Goal: Use online tool/utility: Utilize a website feature to perform a specific function

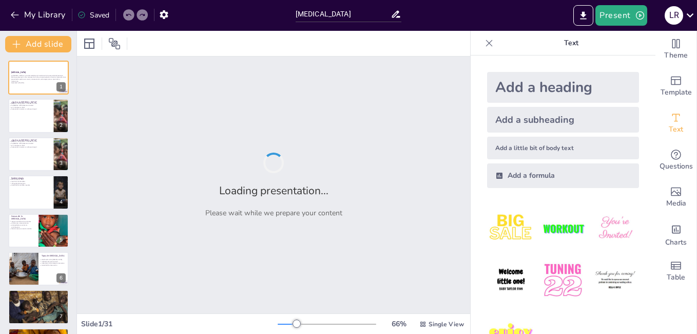
type input "[MEDICAL_DATA]"
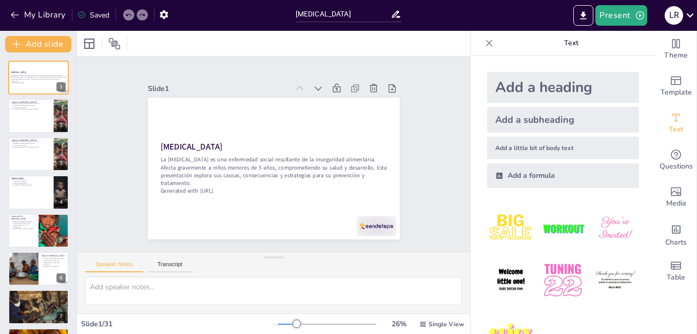
checkbox input "true"
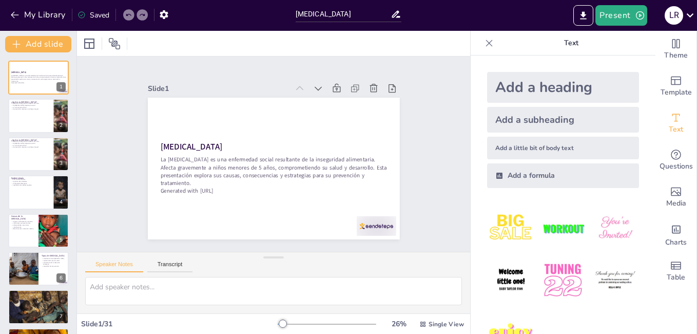
checkbox input "true"
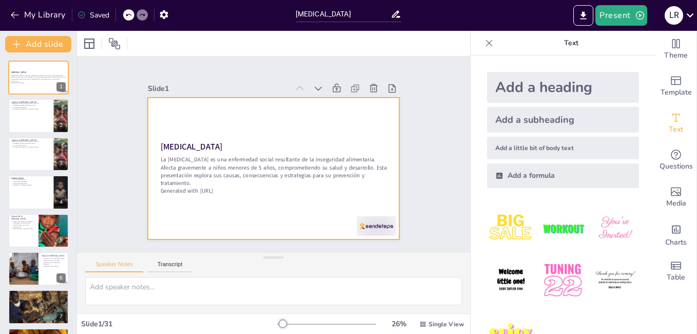
checkbox input "true"
